Goal: Go to known website: Access a specific website the user already knows

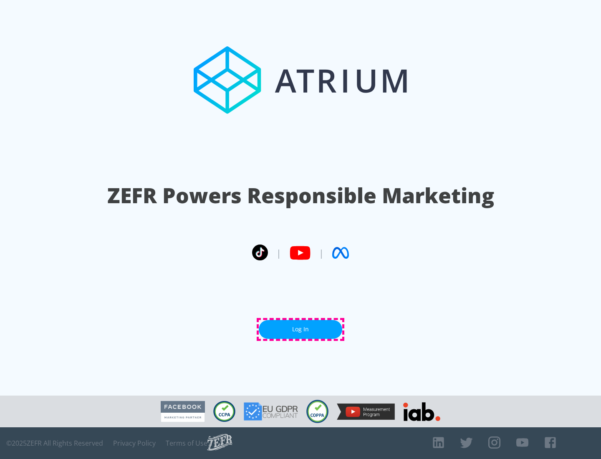
click at [301, 330] on link "Log In" at bounding box center [301, 329] width 84 height 19
